Goal: Transaction & Acquisition: Book appointment/travel/reservation

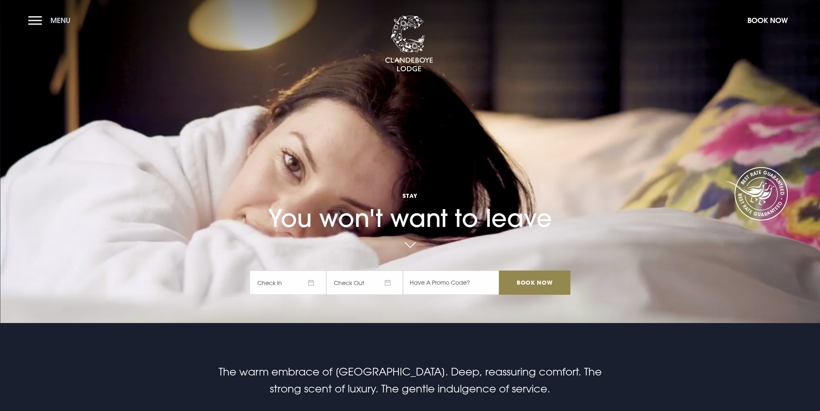
click at [44, 21] on button "Menu" at bounding box center [51, 20] width 46 height 17
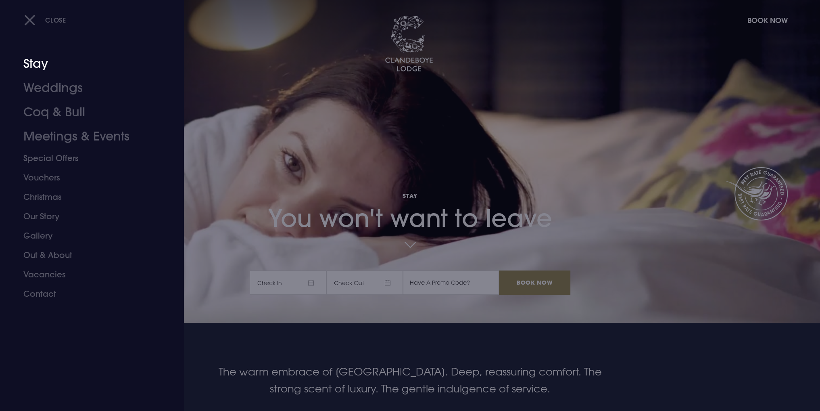
click at [40, 65] on link "Stay" at bounding box center [86, 64] width 127 height 24
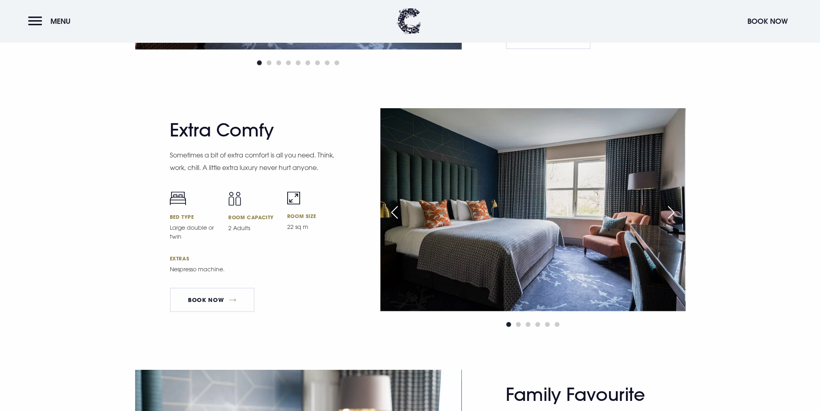
scroll to position [2138, 0]
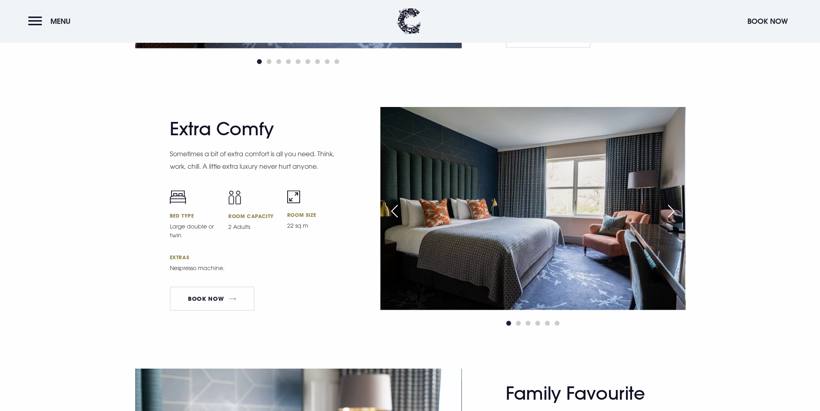
click at [660, 204] on img at bounding box center [532, 208] width 305 height 203
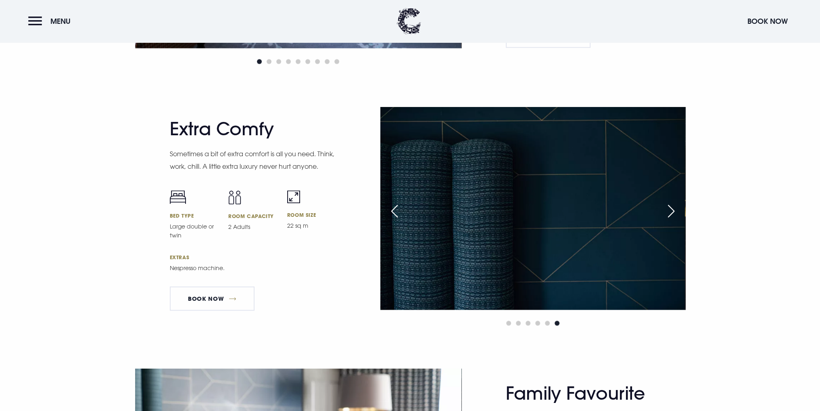
click at [678, 202] on div "Next slide" at bounding box center [671, 211] width 20 height 18
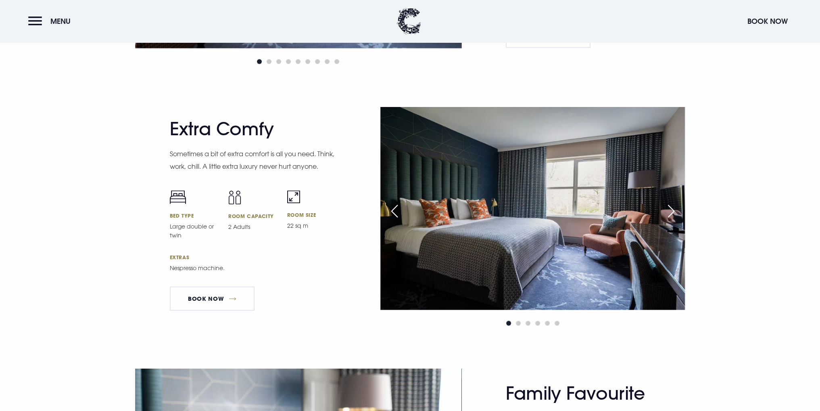
click at [674, 206] on div "Next slide" at bounding box center [671, 211] width 20 height 18
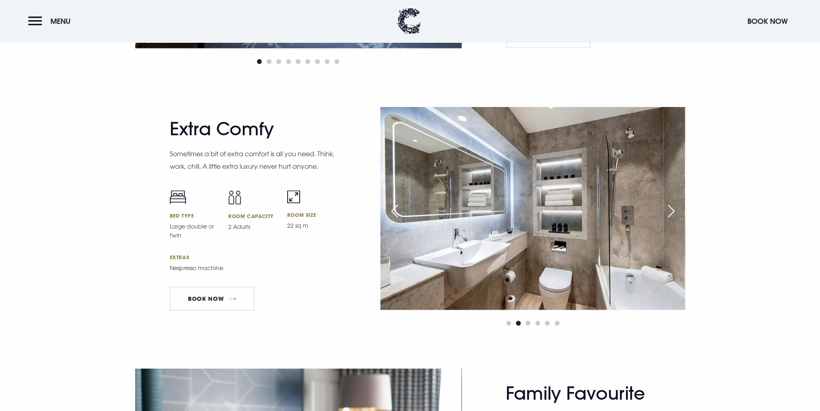
click at [674, 206] on div "Next slide" at bounding box center [671, 211] width 20 height 18
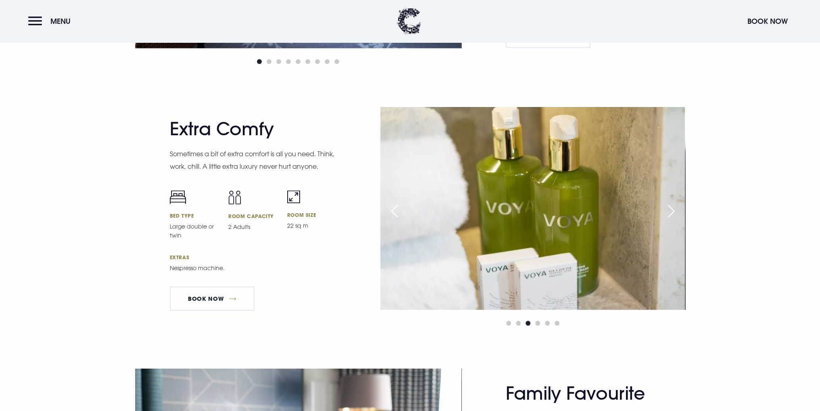
click at [674, 206] on div "Next slide" at bounding box center [671, 211] width 20 height 18
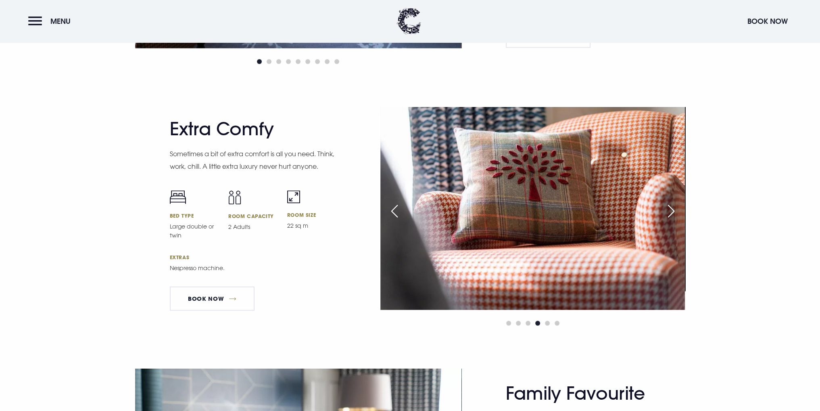
click at [674, 206] on div "Next slide" at bounding box center [671, 211] width 20 height 18
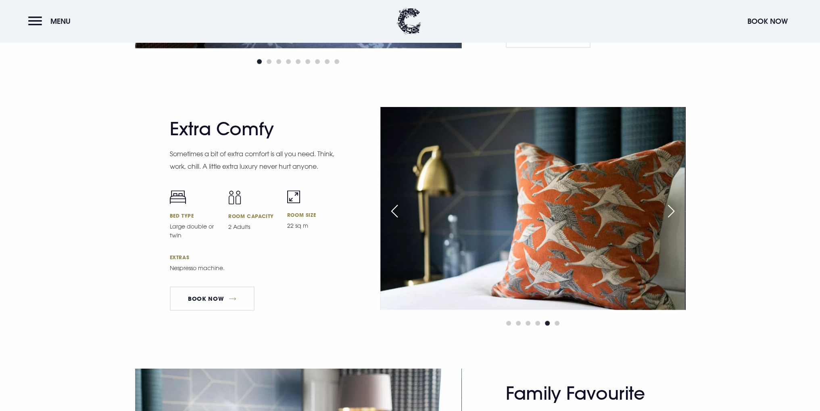
click at [674, 206] on div "Next slide" at bounding box center [671, 211] width 20 height 18
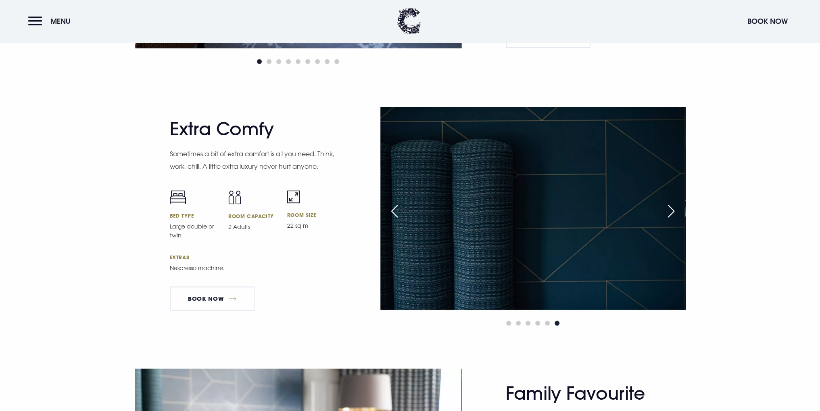
click at [674, 206] on div "Next slide" at bounding box center [671, 211] width 20 height 18
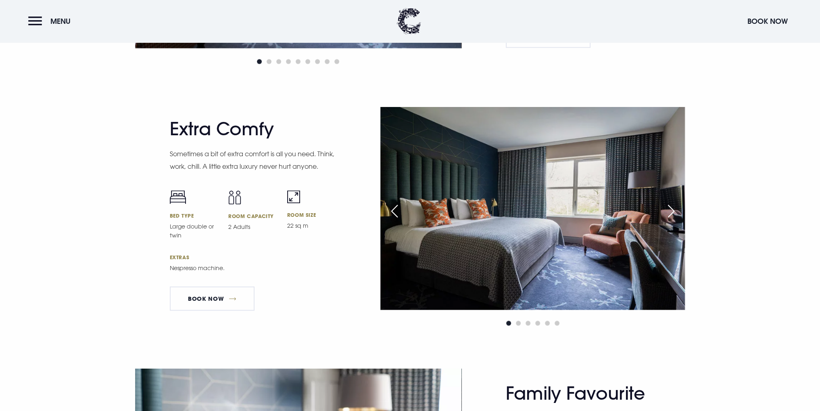
click at [674, 206] on div "Next slide" at bounding box center [671, 211] width 20 height 18
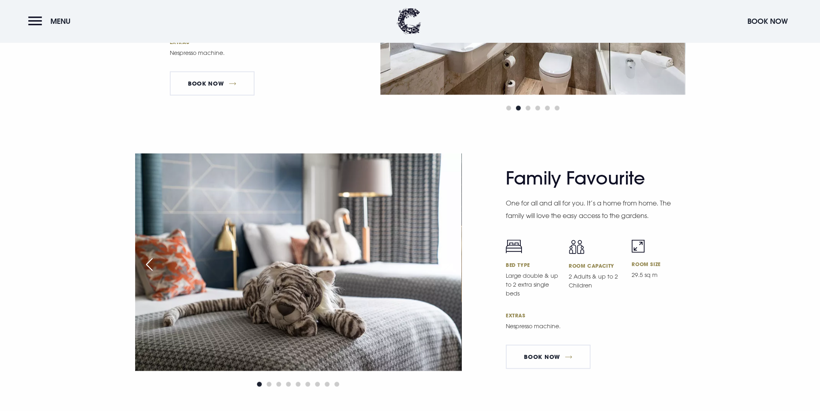
scroll to position [2366, 0]
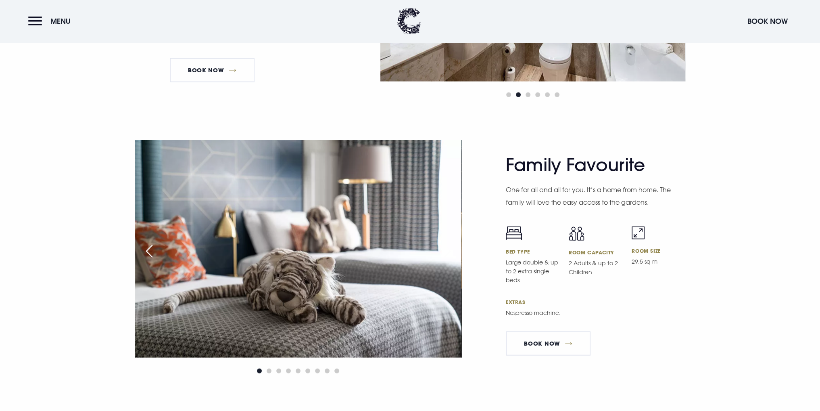
click at [436, 244] on img at bounding box center [298, 248] width 326 height 217
click at [149, 247] on div "Previous slide" at bounding box center [149, 251] width 20 height 18
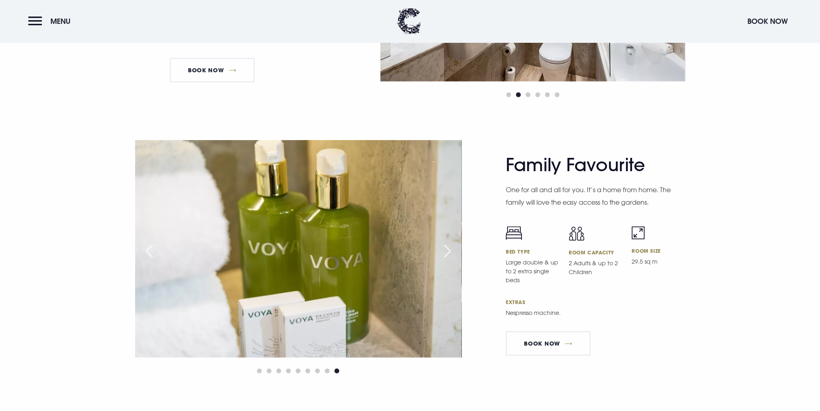
click at [149, 247] on div "Previous slide" at bounding box center [149, 251] width 20 height 18
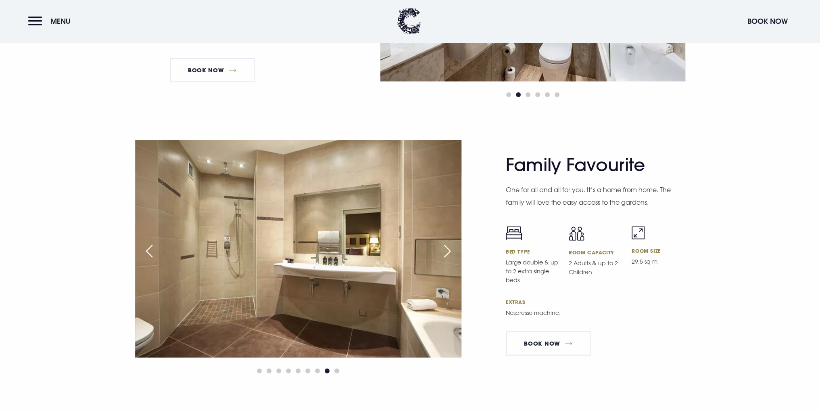
click at [149, 247] on div "Previous slide" at bounding box center [149, 251] width 20 height 18
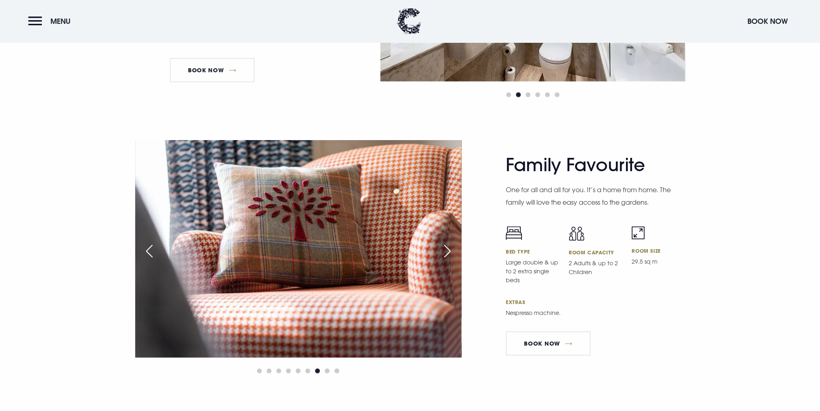
click at [149, 247] on div "Previous slide" at bounding box center [149, 251] width 20 height 18
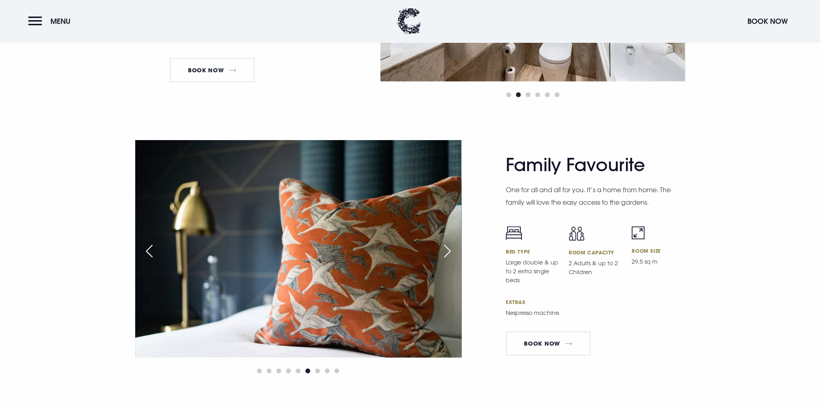
click at [149, 247] on div "Previous slide" at bounding box center [149, 251] width 20 height 18
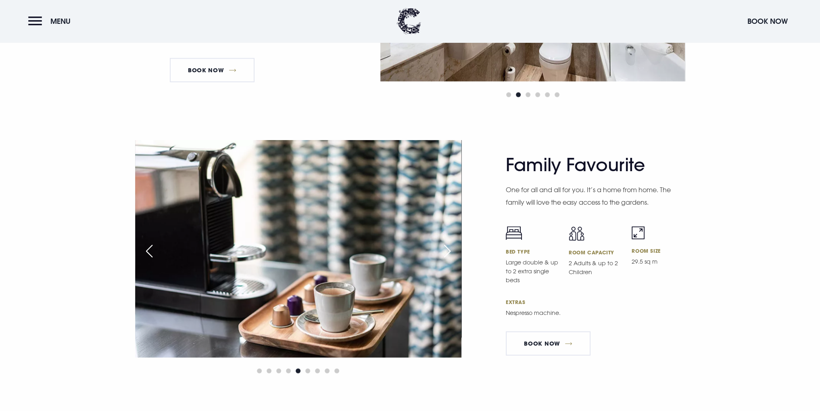
click at [149, 247] on div "Previous slide" at bounding box center [149, 251] width 20 height 18
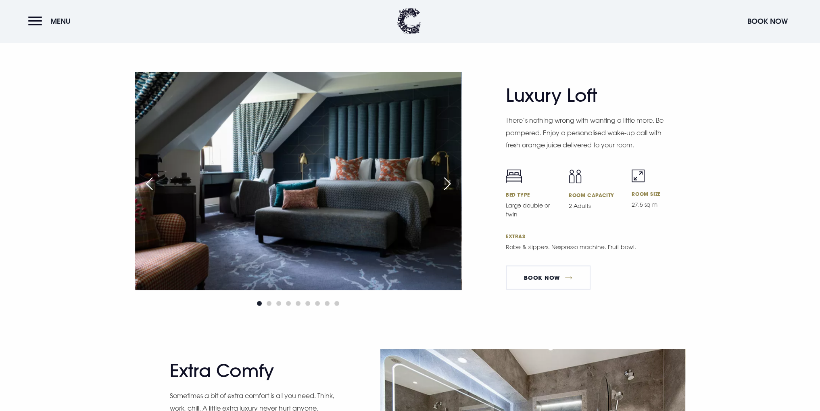
scroll to position [1896, 0]
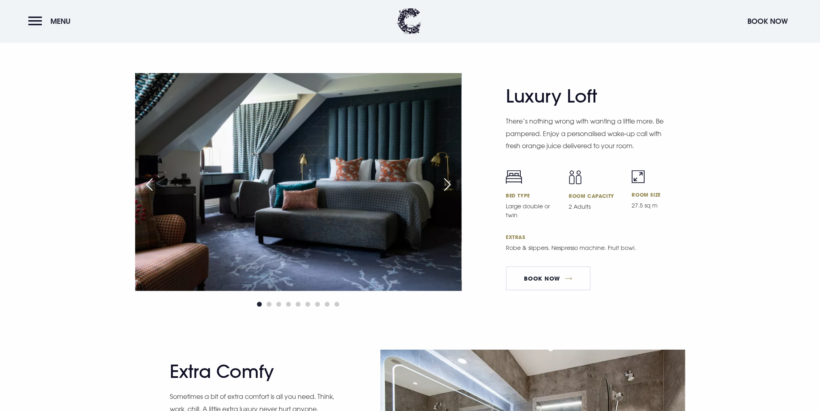
click at [449, 182] on div "Next slide" at bounding box center [447, 184] width 20 height 18
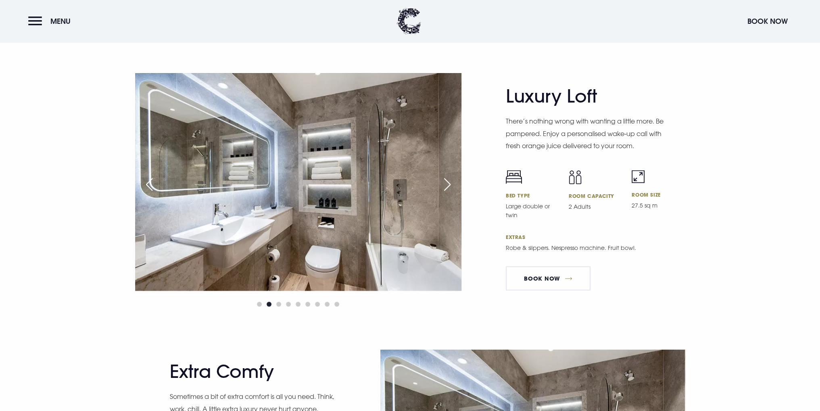
click at [449, 181] on div "Next slide" at bounding box center [447, 184] width 20 height 18
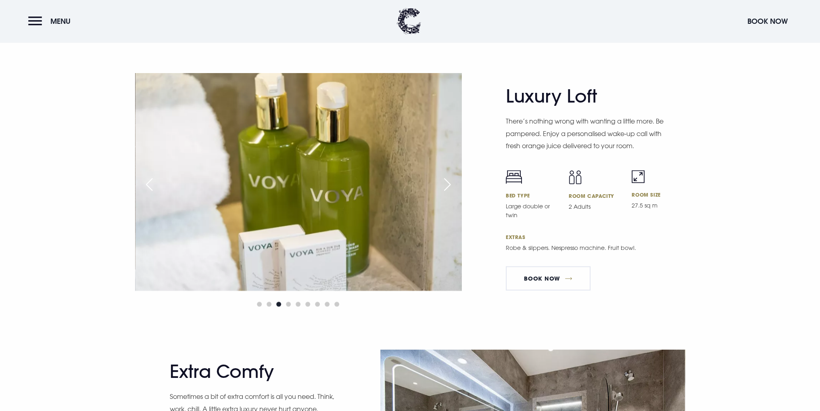
click at [449, 181] on div "Next slide" at bounding box center [447, 184] width 20 height 18
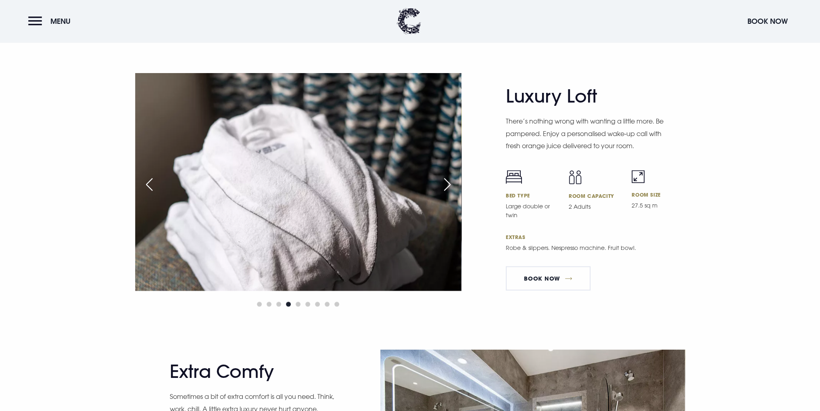
click at [449, 181] on div "Next slide" at bounding box center [447, 184] width 20 height 18
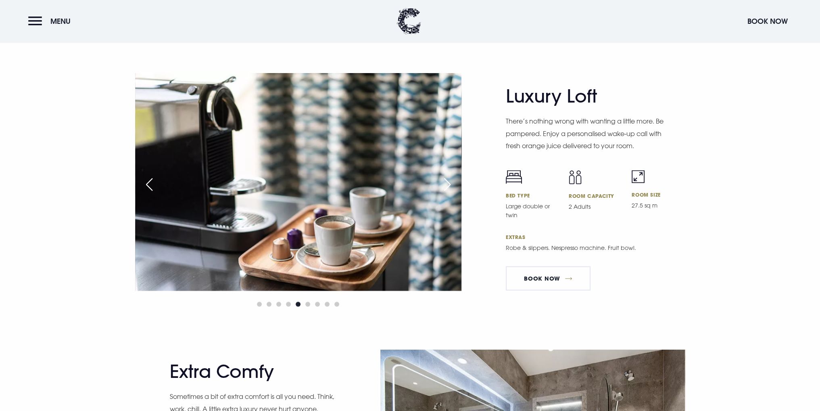
click at [449, 181] on div "Next slide" at bounding box center [447, 184] width 20 height 18
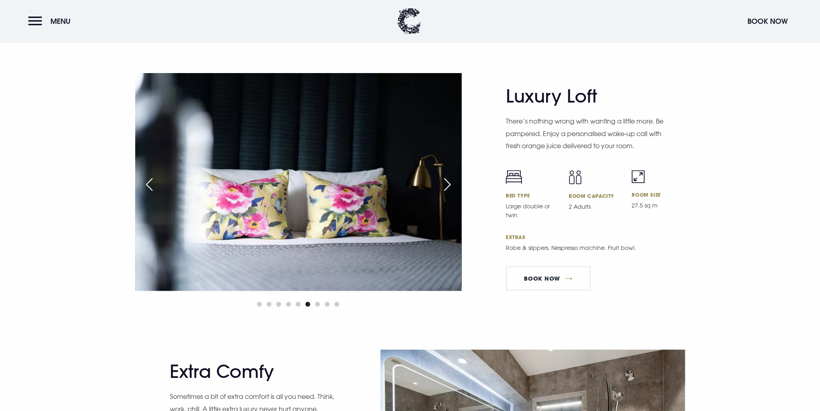
click at [449, 181] on div "Next slide" at bounding box center [447, 184] width 20 height 18
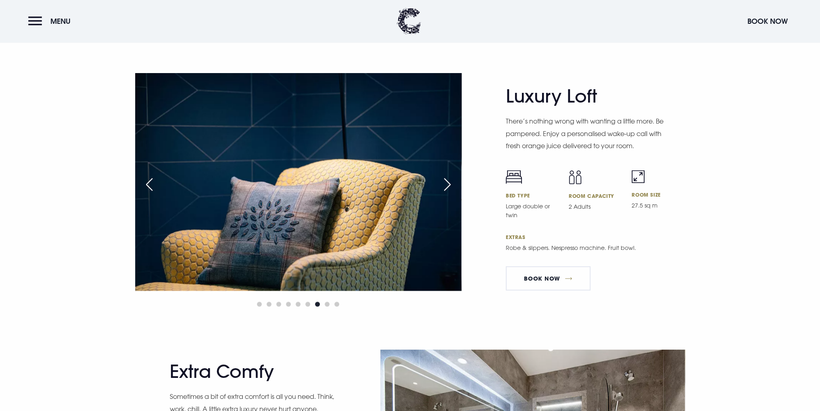
click at [449, 181] on div "Next slide" at bounding box center [447, 184] width 20 height 18
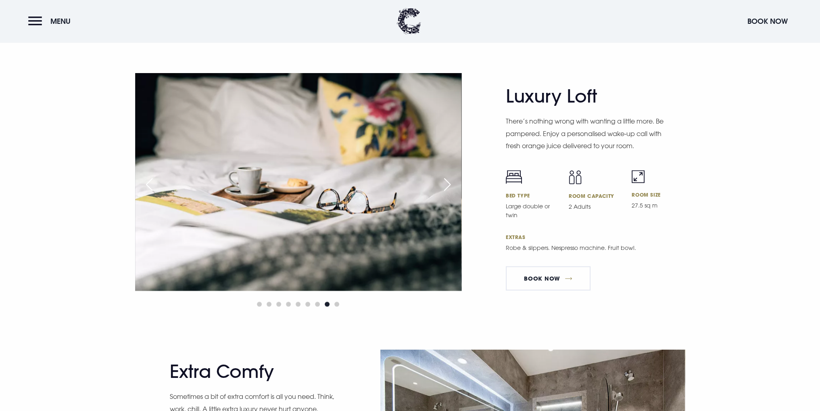
click at [449, 181] on div "Next slide" at bounding box center [447, 184] width 20 height 18
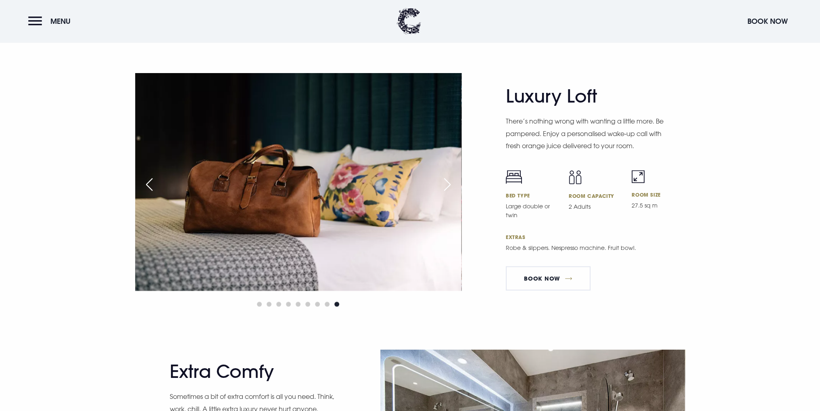
click at [449, 181] on div "Next slide" at bounding box center [447, 184] width 20 height 18
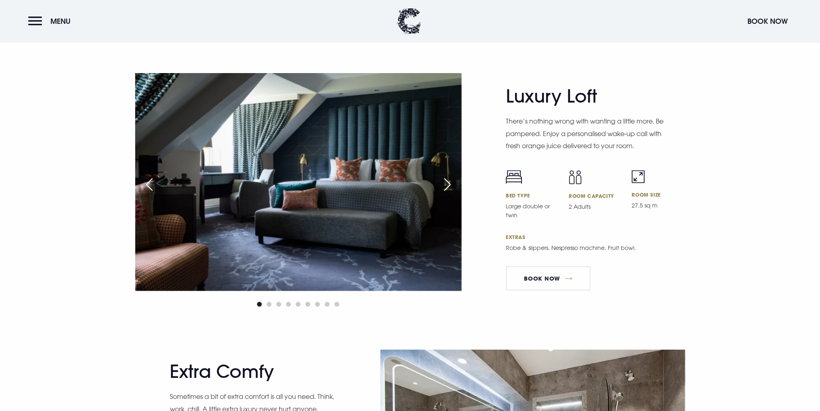
click at [449, 181] on div "Next slide" at bounding box center [447, 184] width 20 height 18
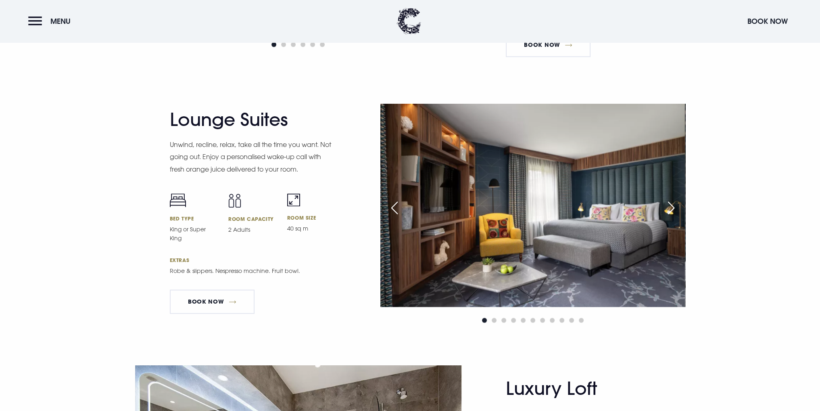
scroll to position [1600, 0]
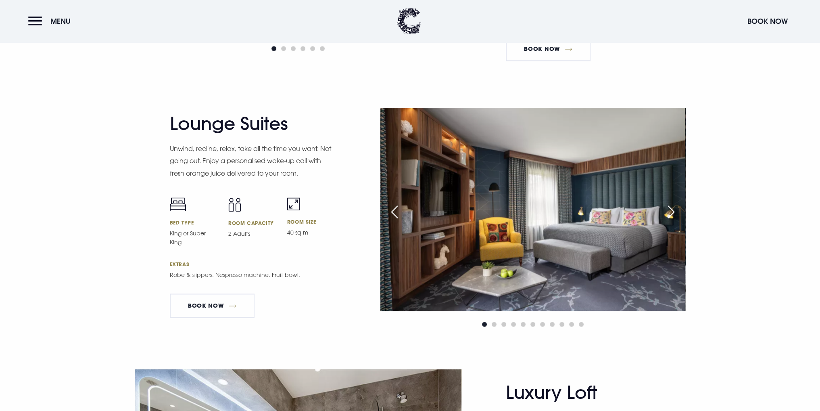
click at [668, 209] on div "Next slide" at bounding box center [671, 212] width 20 height 18
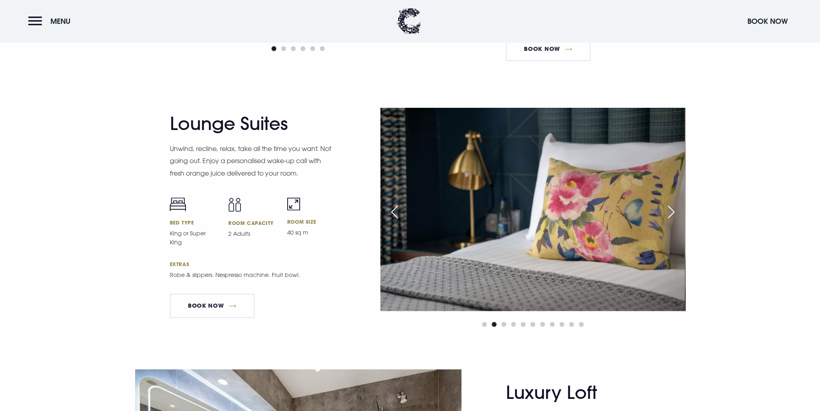
click at [668, 209] on div "Next slide" at bounding box center [671, 212] width 20 height 18
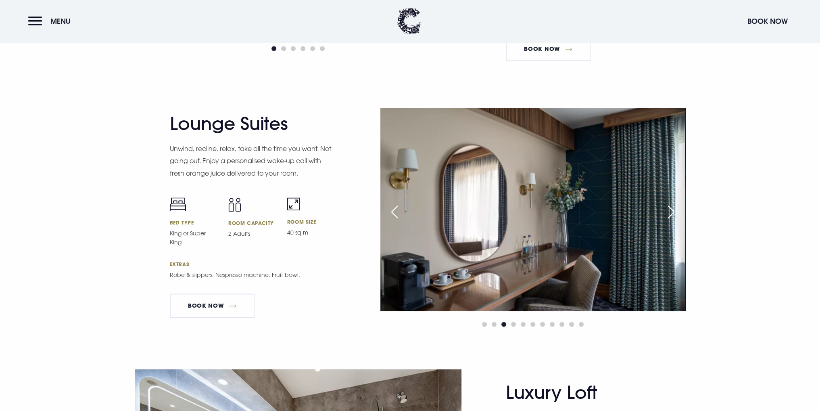
click at [668, 209] on div "Next slide" at bounding box center [671, 212] width 20 height 18
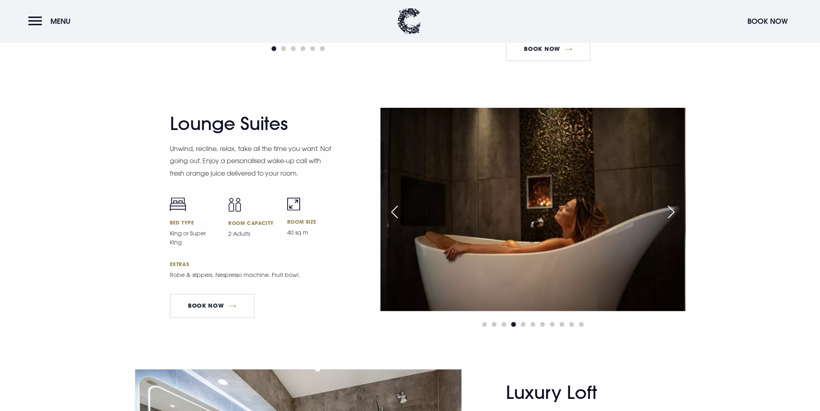
click at [668, 209] on div "Next slide" at bounding box center [671, 212] width 20 height 18
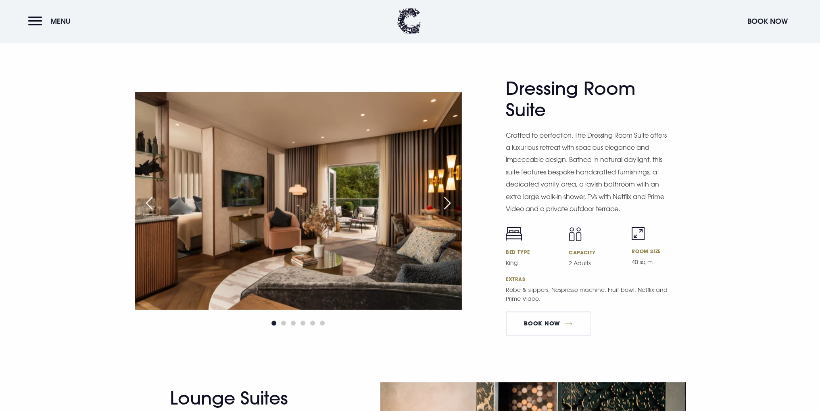
scroll to position [1317, 0]
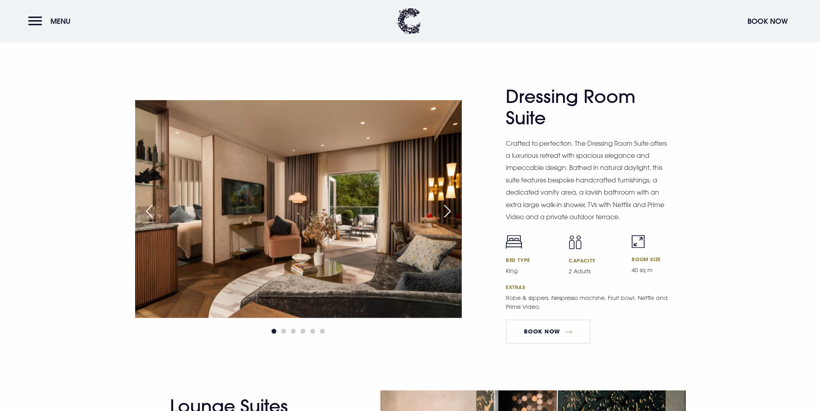
click at [445, 209] on div "Next slide" at bounding box center [447, 211] width 20 height 18
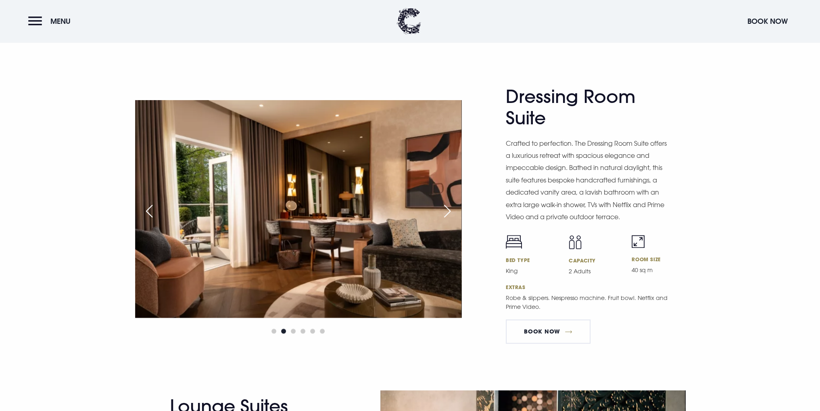
click at [447, 209] on div "Next slide" at bounding box center [447, 211] width 20 height 18
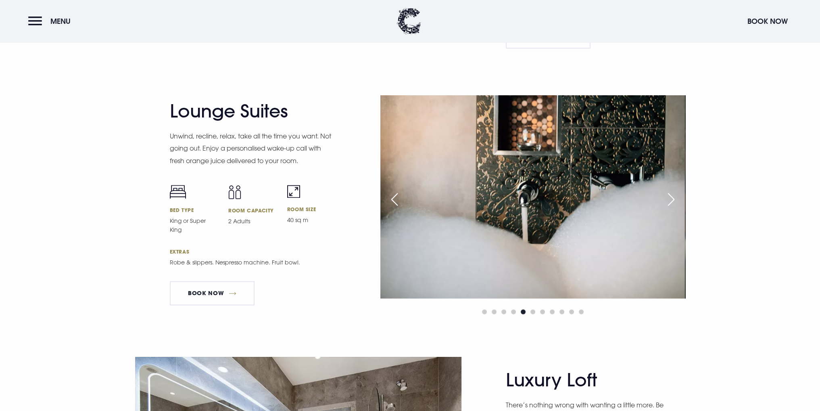
scroll to position [1613, 0]
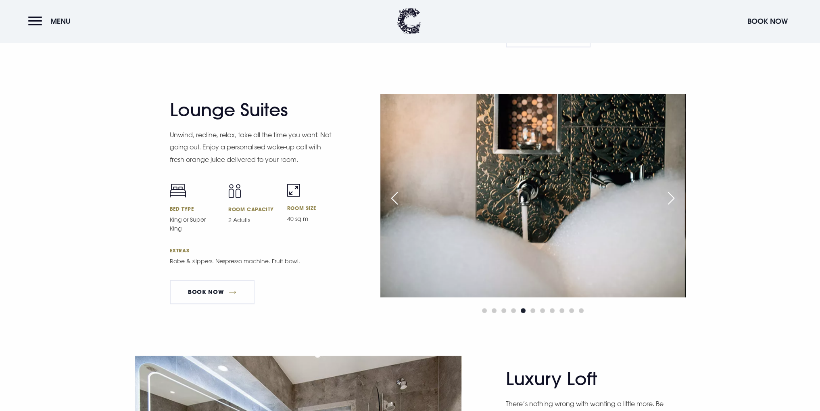
click at [673, 197] on div "Next slide" at bounding box center [671, 198] width 20 height 18
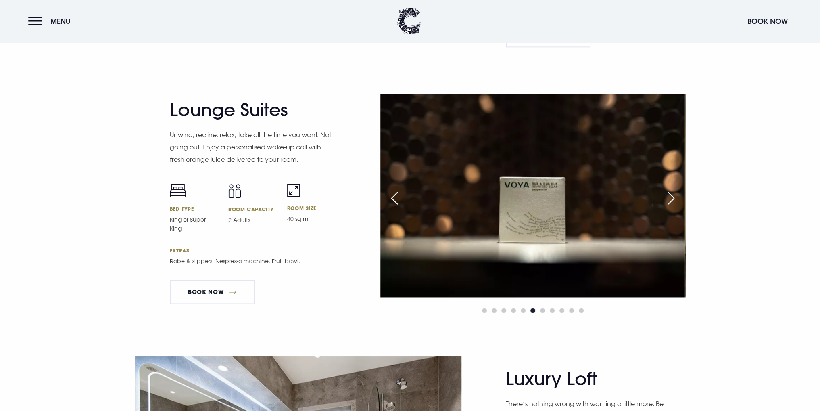
click at [673, 197] on div "Next slide" at bounding box center [671, 198] width 20 height 18
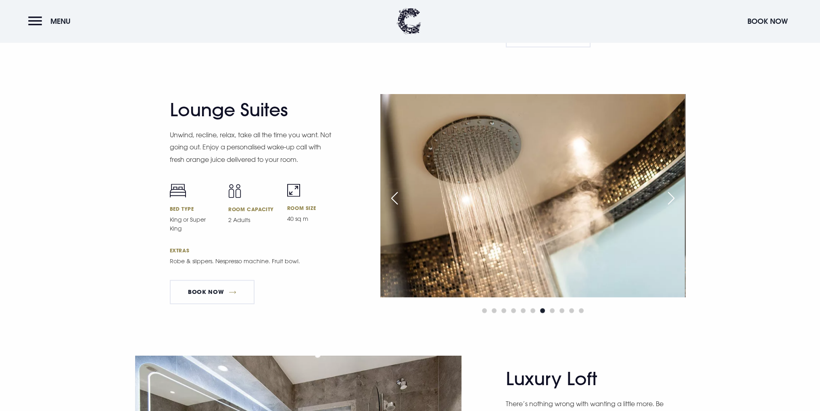
click at [673, 197] on div "Next slide" at bounding box center [671, 198] width 20 height 18
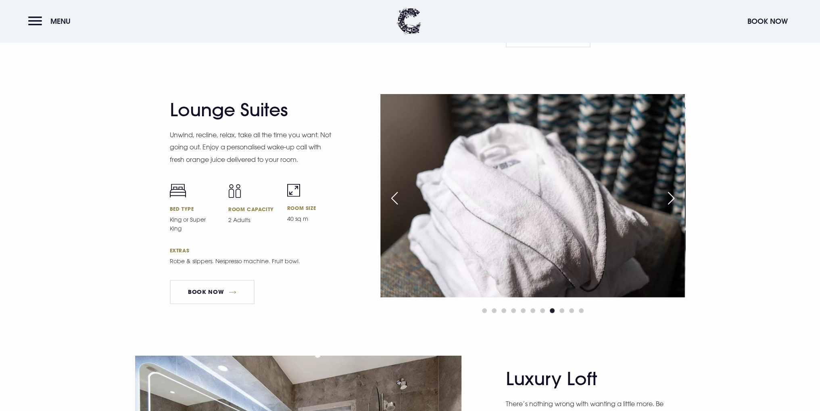
click at [673, 197] on div "Next slide" at bounding box center [671, 198] width 20 height 18
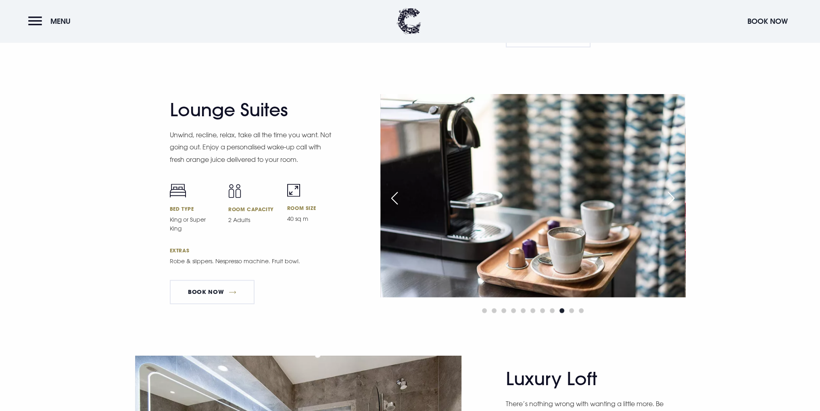
click at [673, 197] on div "Next slide" at bounding box center [671, 198] width 20 height 18
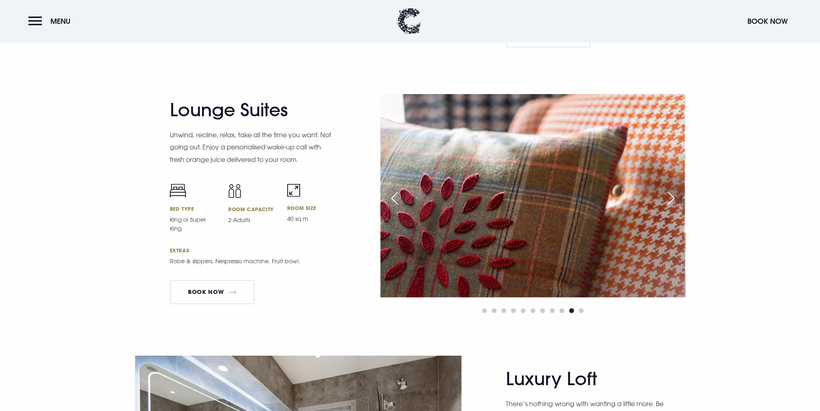
click at [673, 197] on div "Next slide" at bounding box center [671, 198] width 20 height 18
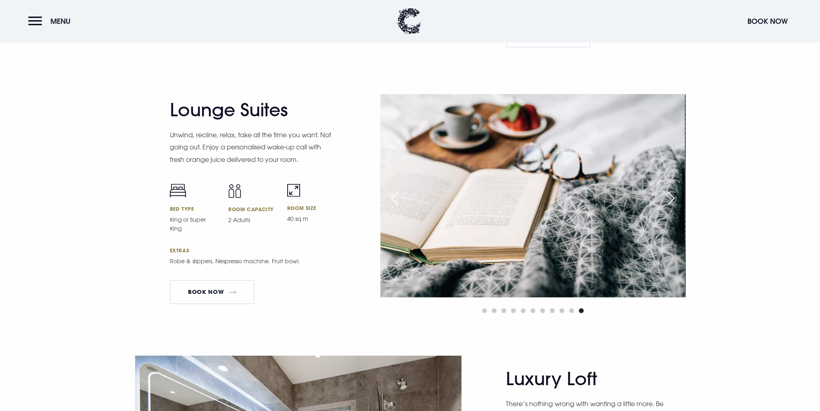
click at [673, 197] on div "Next slide" at bounding box center [671, 198] width 20 height 18
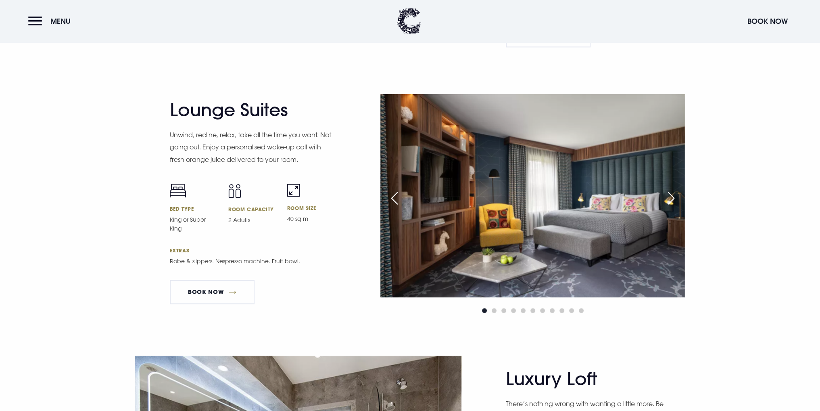
click at [673, 197] on div "Next slide" at bounding box center [671, 198] width 20 height 18
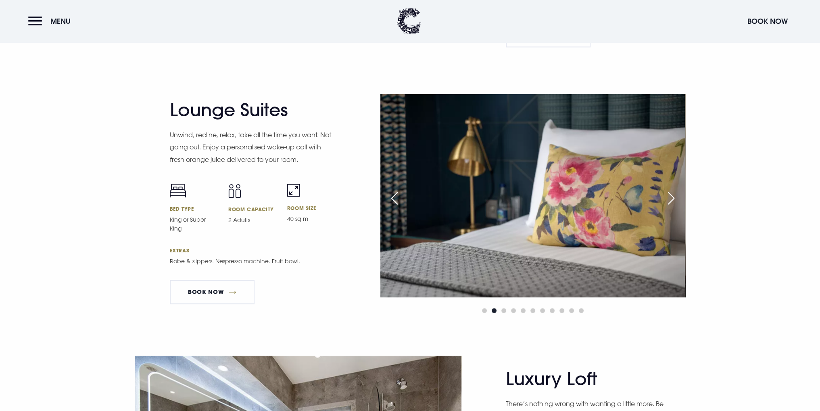
click at [673, 197] on div "Next slide" at bounding box center [671, 198] width 20 height 18
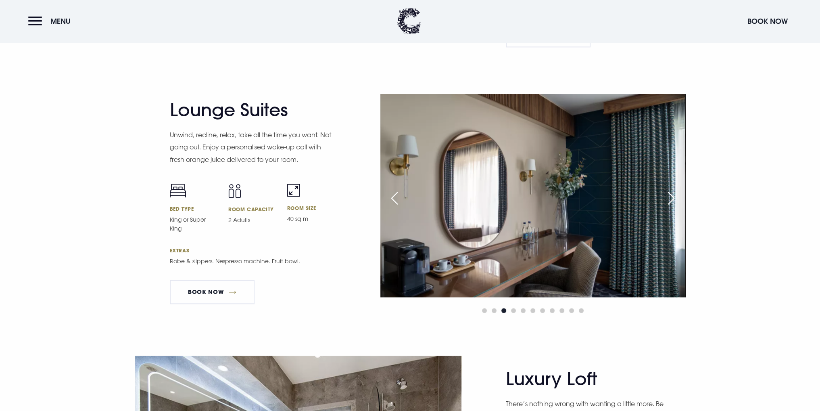
click at [673, 197] on div "Next slide" at bounding box center [671, 198] width 20 height 18
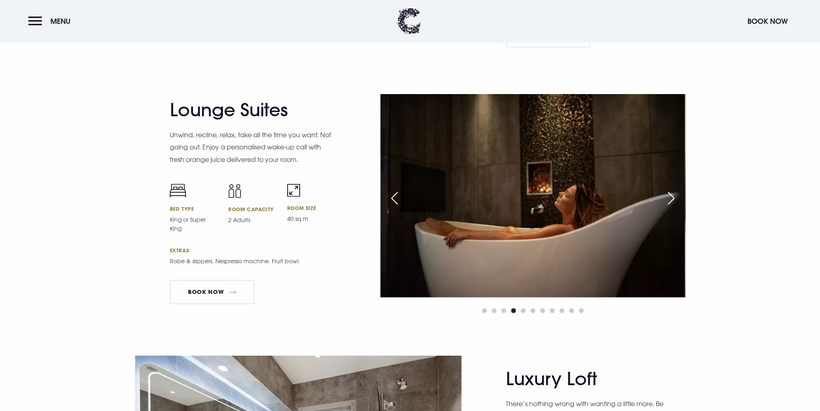
click at [673, 197] on div "Next slide" at bounding box center [671, 198] width 20 height 18
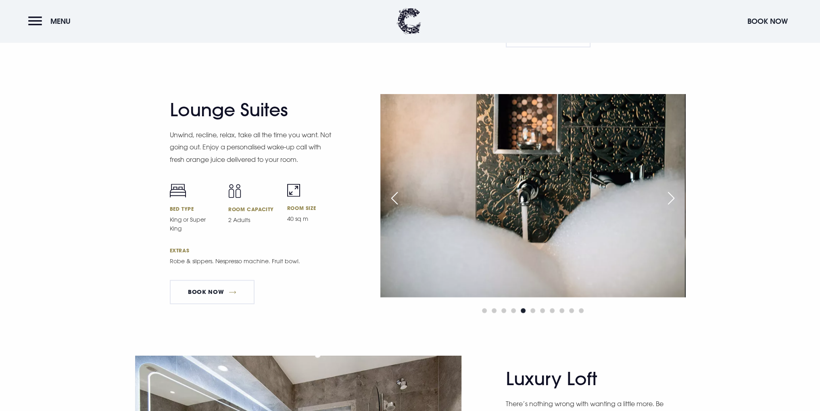
click at [673, 197] on div "Next slide" at bounding box center [671, 198] width 20 height 18
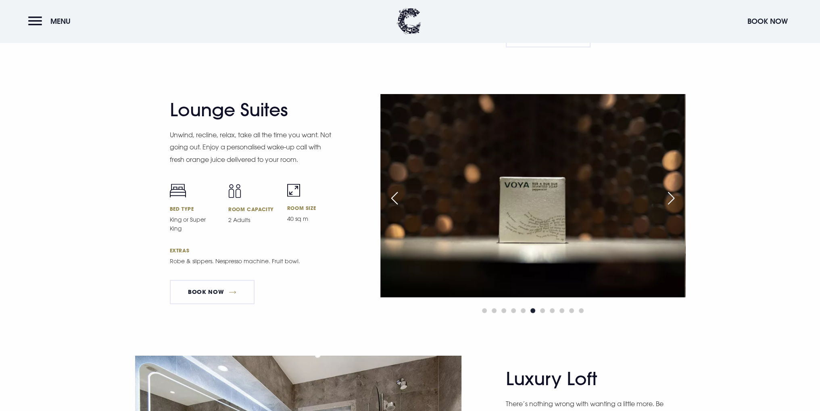
click at [673, 197] on div "Next slide" at bounding box center [671, 198] width 20 height 18
